Goal: Find specific page/section: Find specific page/section

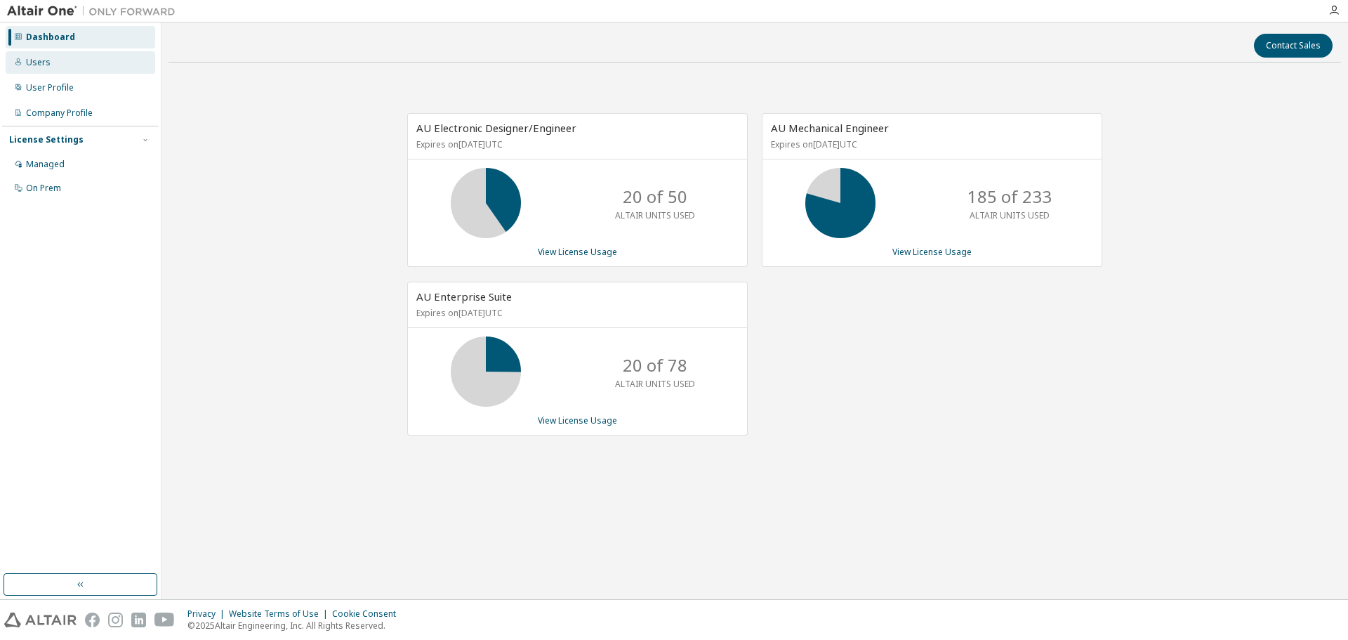
click at [46, 63] on div "Users" at bounding box center [38, 62] width 25 height 11
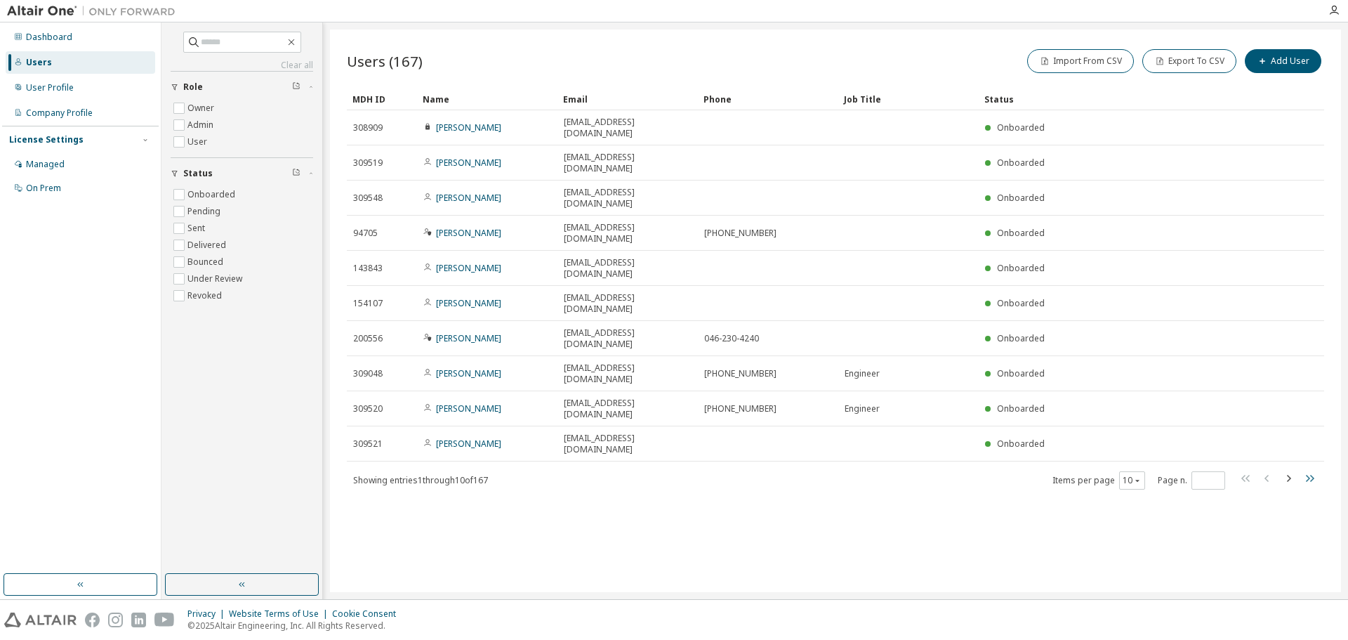
click at [1315, 470] on icon "button" at bounding box center [1309, 478] width 17 height 17
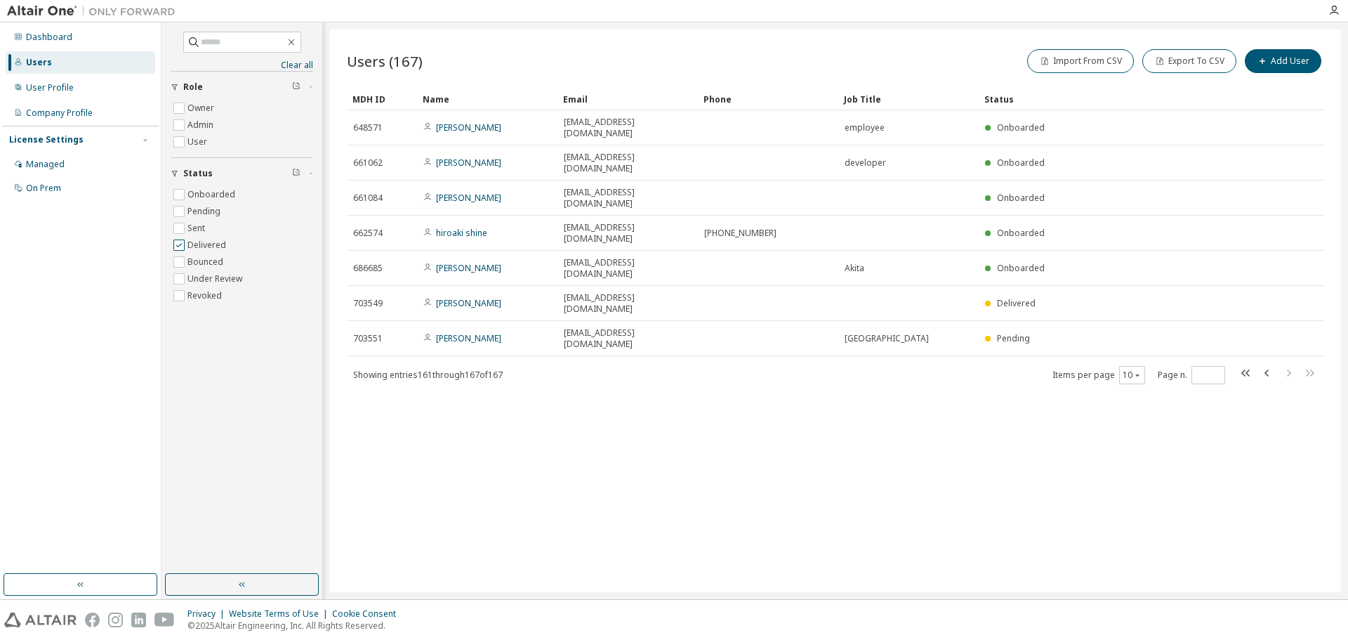
type input "*"
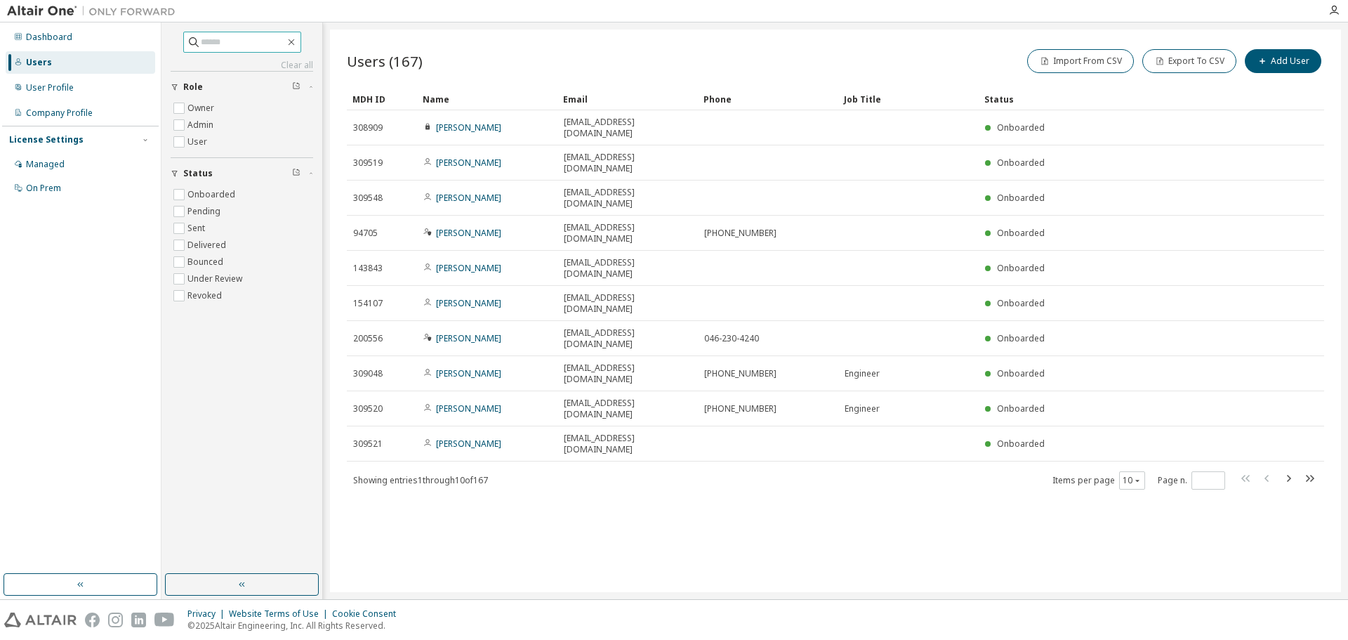
click at [243, 46] on input "text" at bounding box center [243, 42] width 84 height 14
type input "*"
type input "******"
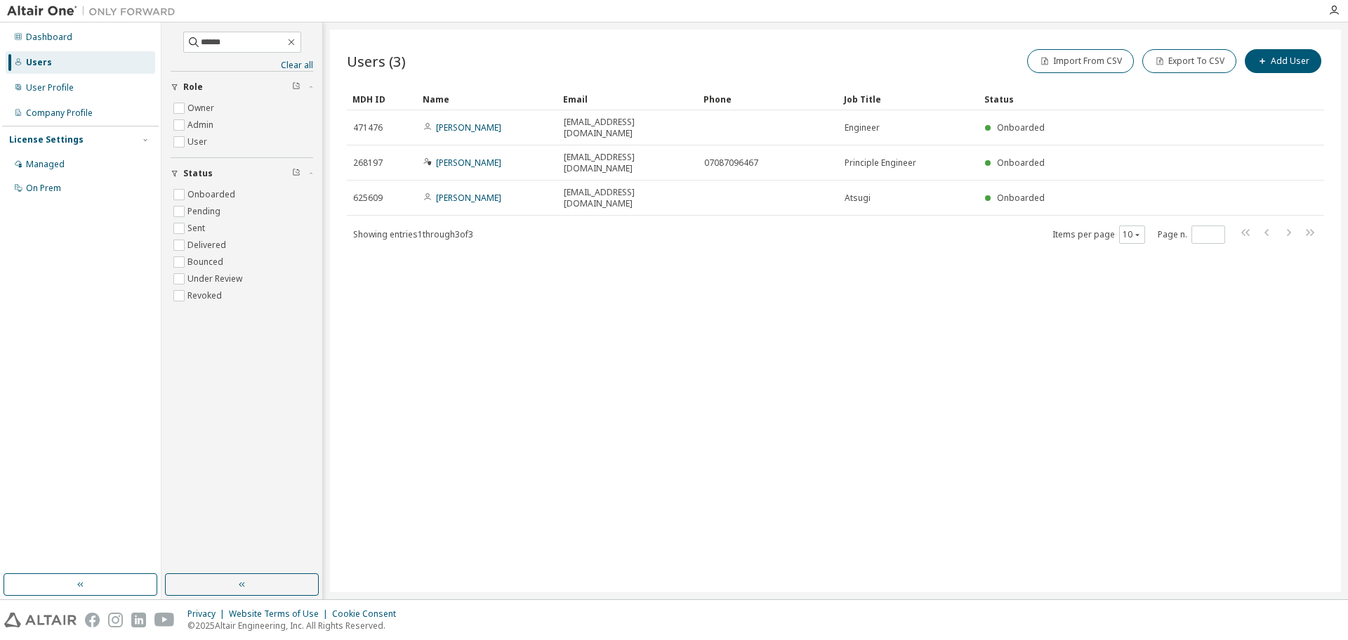
click at [626, 334] on div "Users (3) Import From CSV Export To CSV Add User Clear Load Save Save As Field …" at bounding box center [835, 310] width 1011 height 562
